Goal: Navigation & Orientation: Find specific page/section

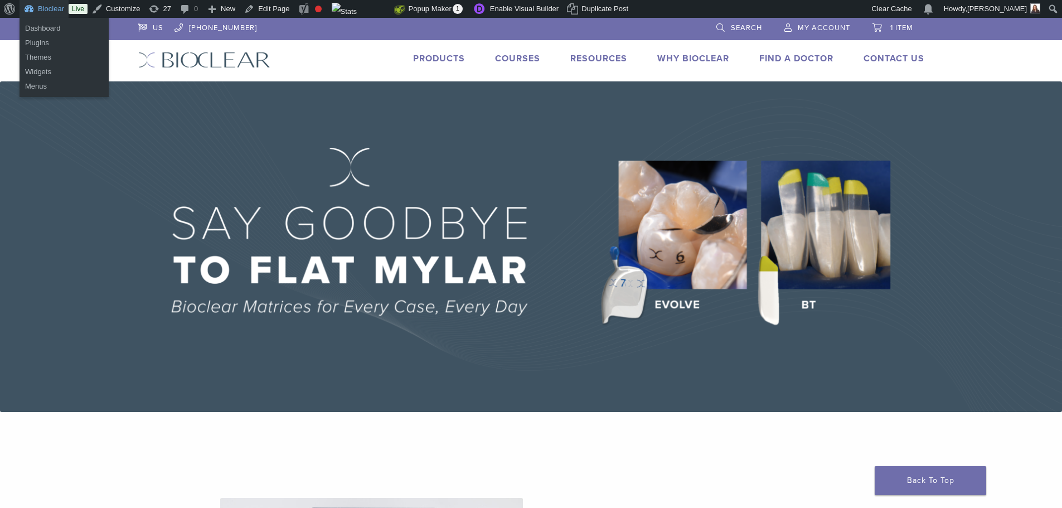
click at [49, 9] on link "Bioclear" at bounding box center [44, 9] width 49 height 18
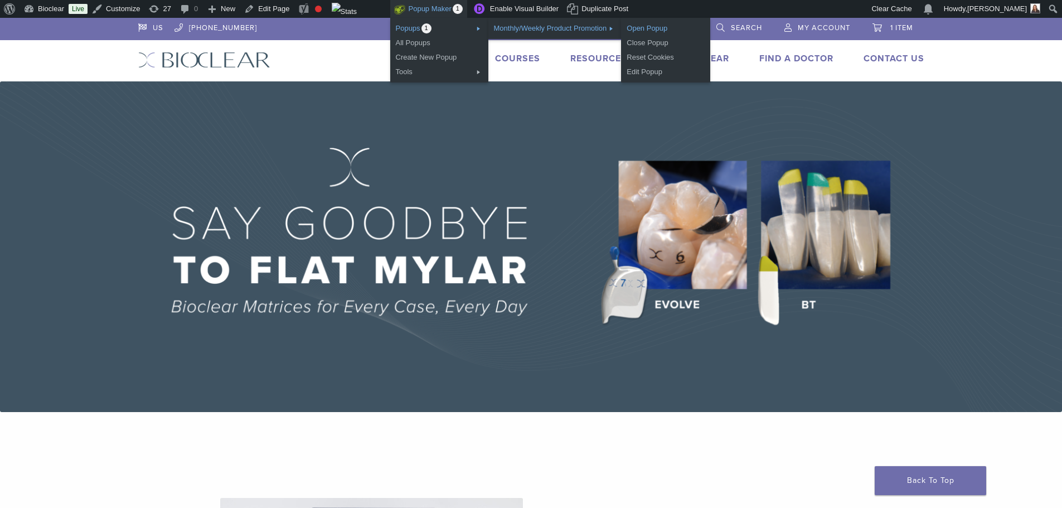
click at [644, 28] on link "Open Popup" at bounding box center [665, 28] width 89 height 14
